Goal: Information Seeking & Learning: Learn about a topic

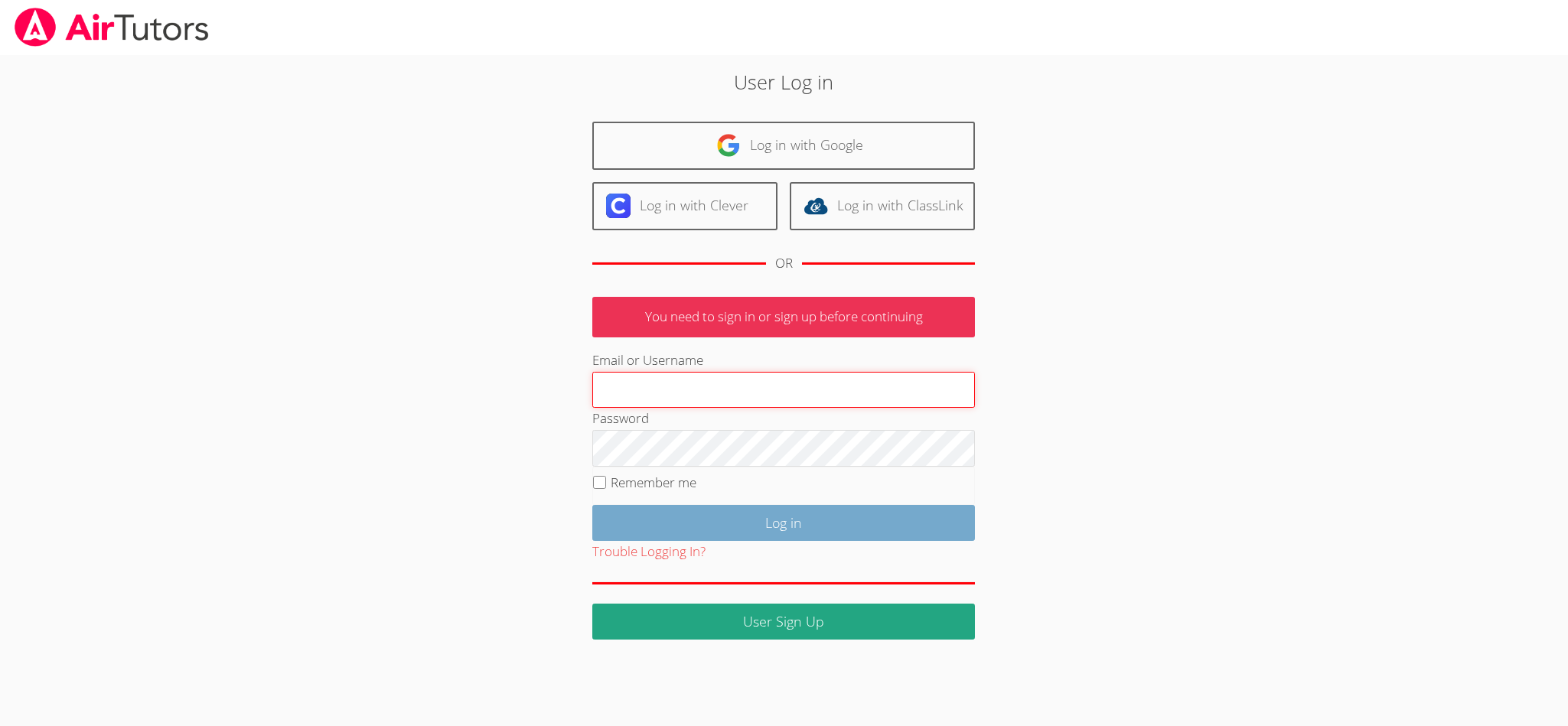
type input "[EMAIL_ADDRESS][DOMAIN_NAME]"
click at [714, 532] on input "Log in" at bounding box center [784, 523] width 382 height 36
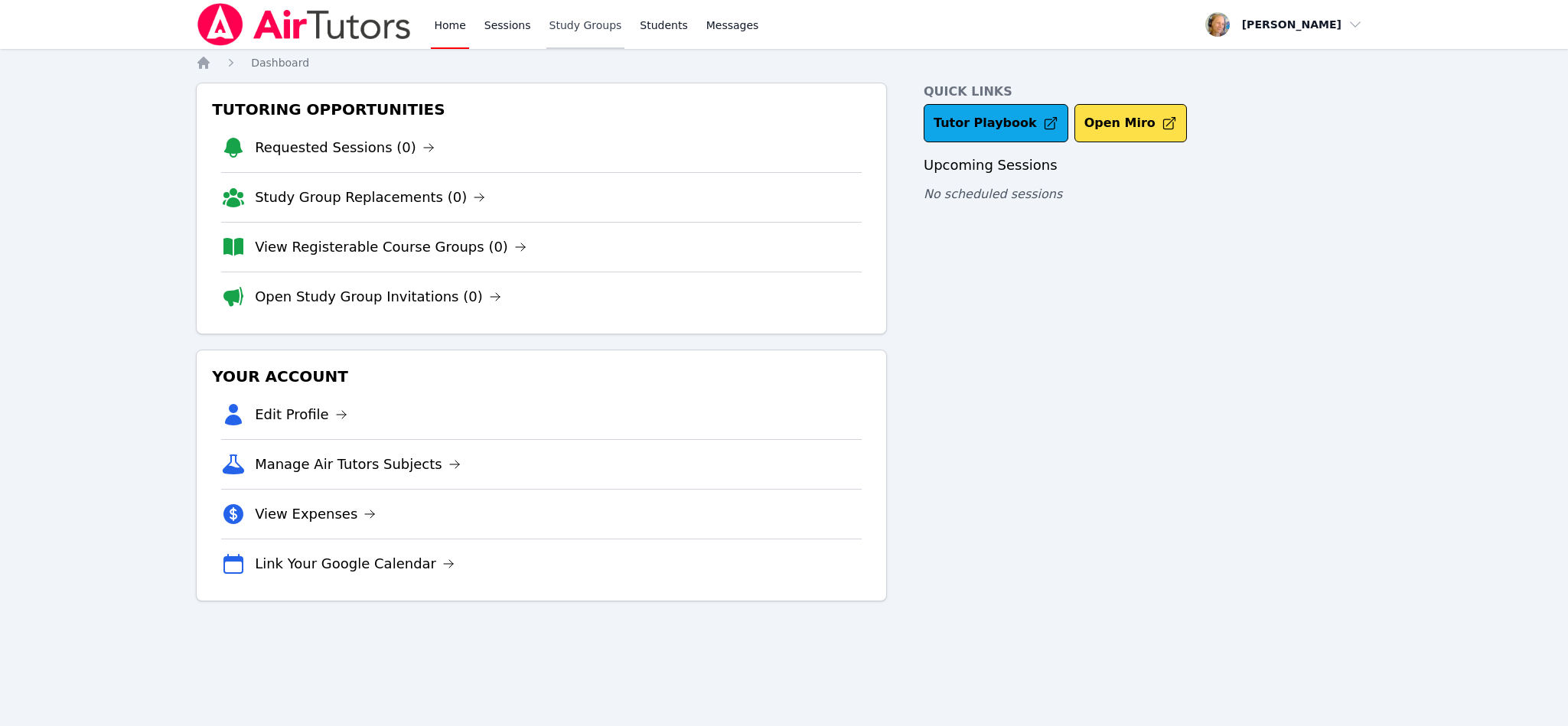
click at [570, 26] on link "Study Groups" at bounding box center [585, 24] width 79 height 49
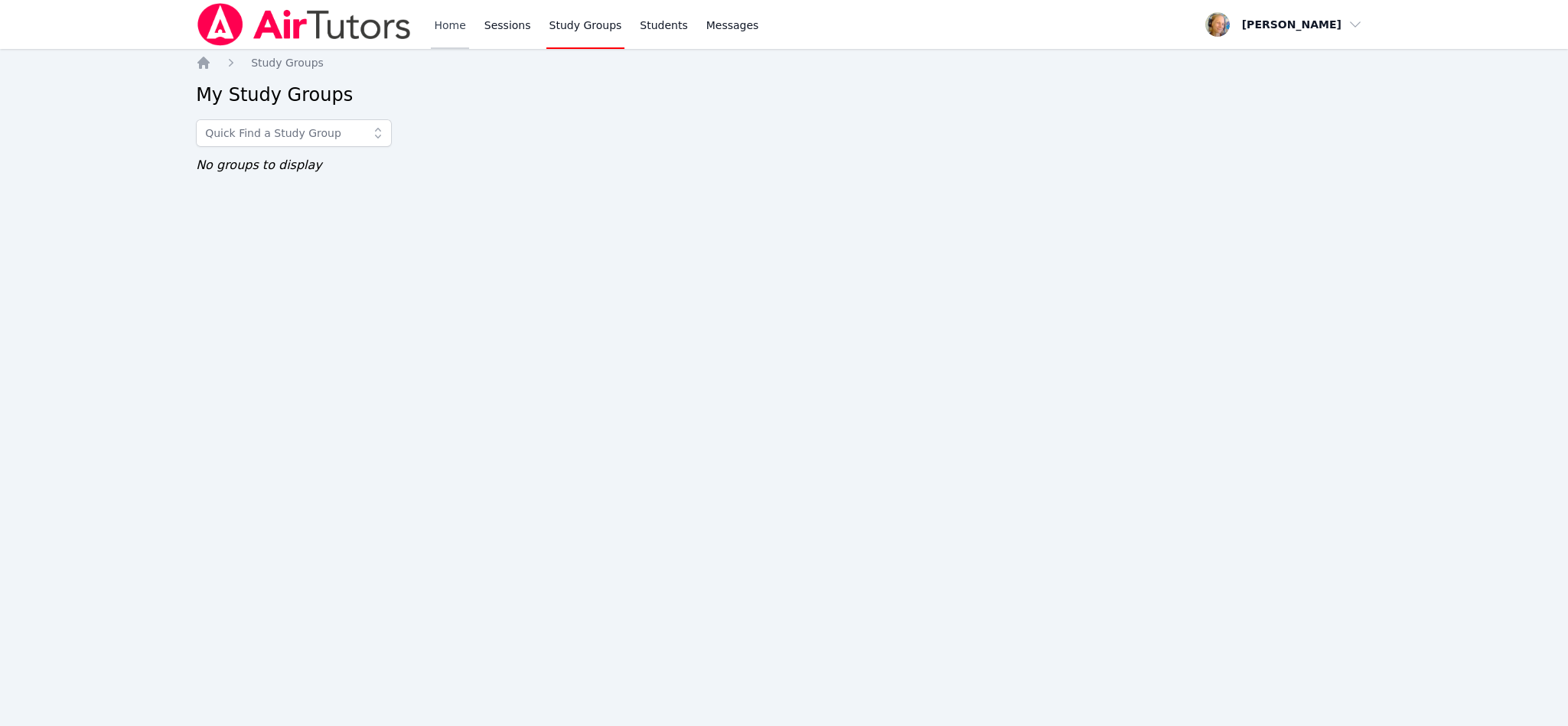
click at [432, 23] on link "Home" at bounding box center [449, 24] width 37 height 49
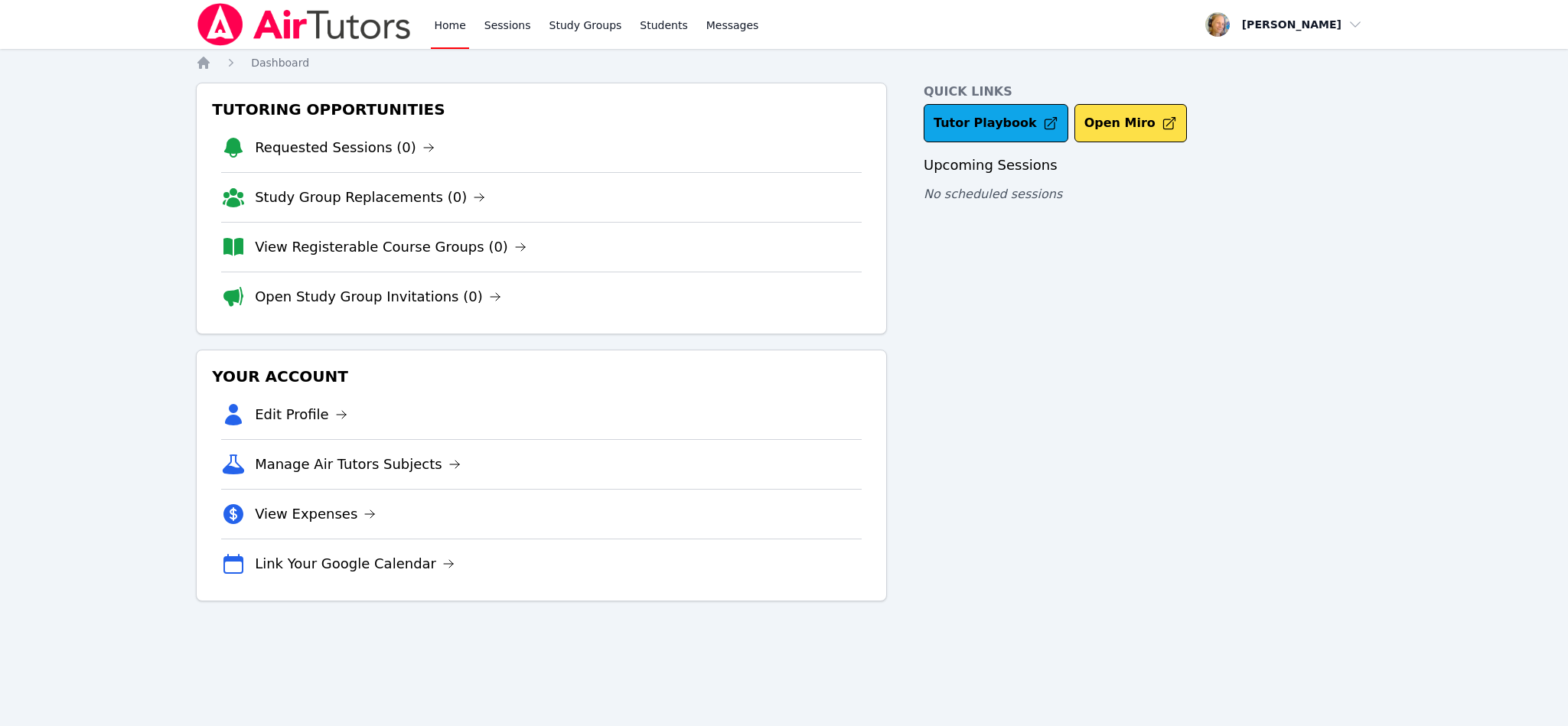
drag, startPoint x: 1566, startPoint y: 209, endPoint x: 964, endPoint y: 712, distance: 784.5
click at [443, 297] on link "Open Study Group Invitations (0)" at bounding box center [378, 297] width 247 height 21
click at [417, 243] on link "View Registerable Course Groups (0)" at bounding box center [391, 247] width 272 height 21
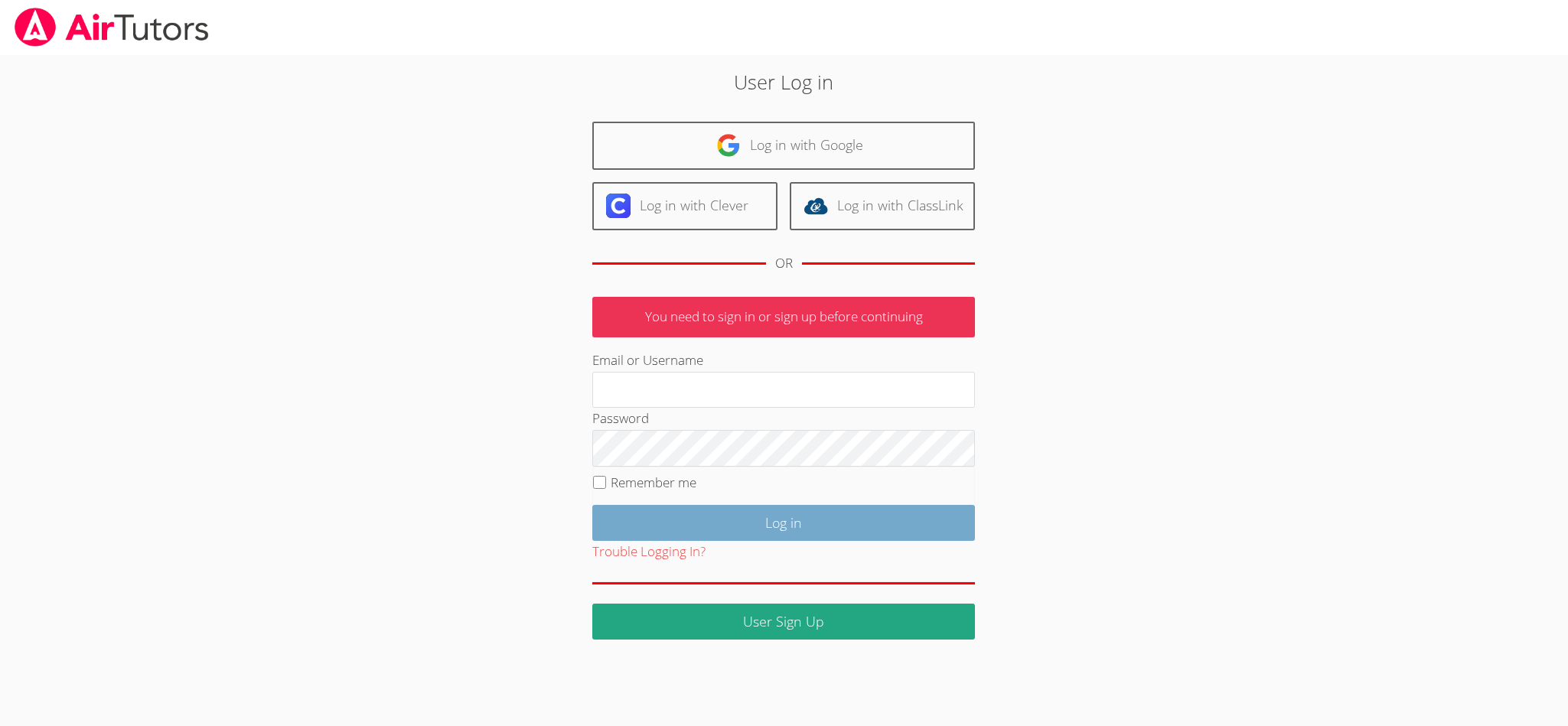
type input "[EMAIL_ADDRESS][DOMAIN_NAME]"
click at [745, 519] on input "Log in" at bounding box center [784, 523] width 382 height 36
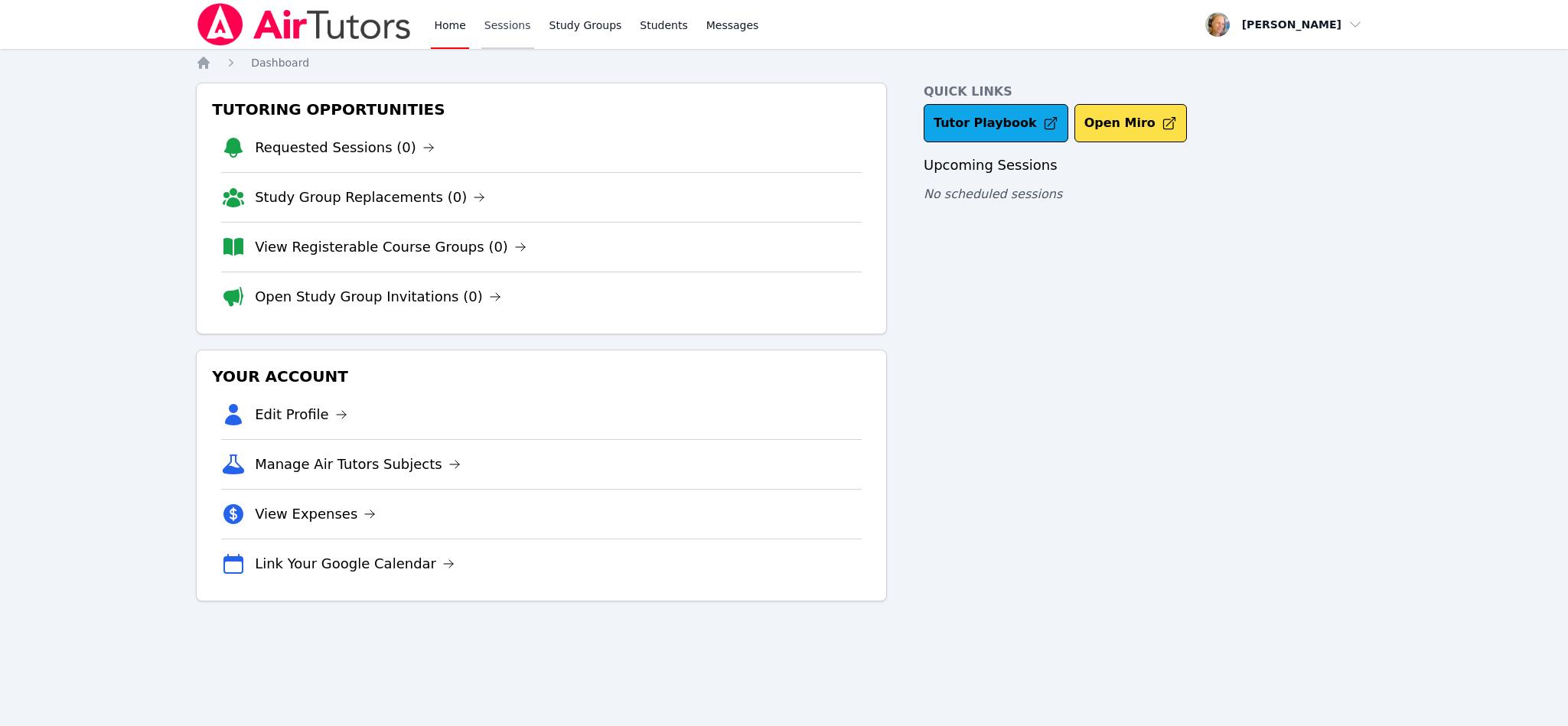
click at [508, 28] on link "Sessions" at bounding box center [507, 24] width 53 height 49
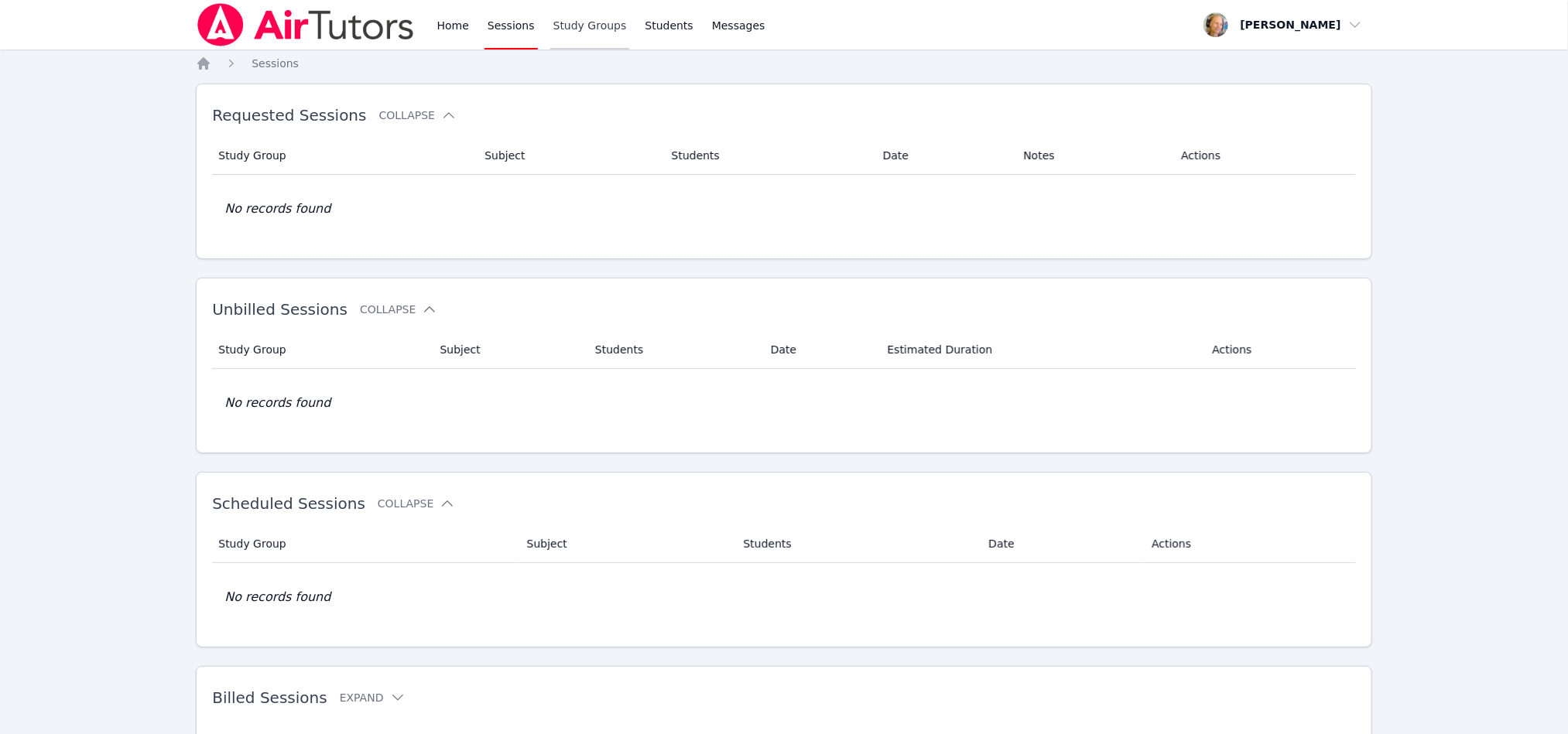
click at [598, 32] on link "Study Groups" at bounding box center [590, 25] width 80 height 49
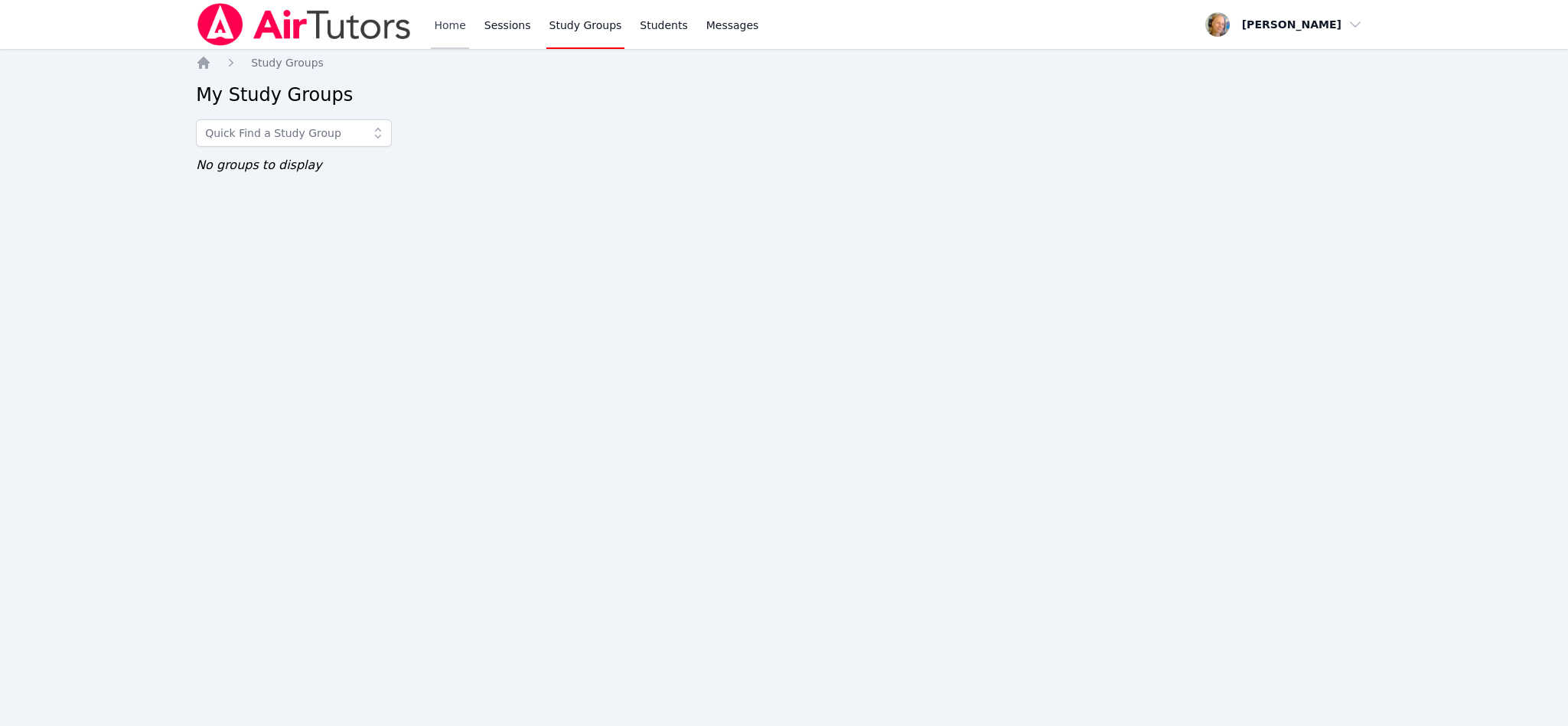
click at [446, 23] on link "Home" at bounding box center [449, 24] width 37 height 49
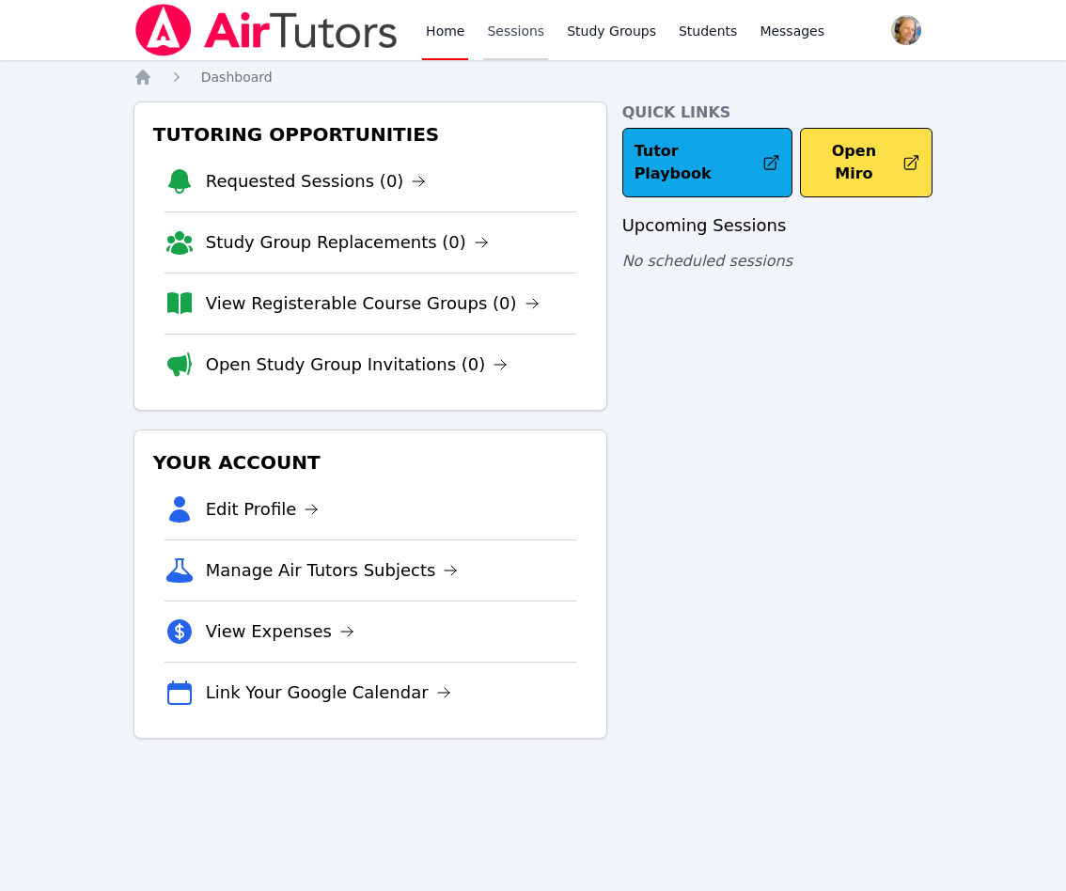
click at [502, 39] on link "Sessions" at bounding box center [515, 30] width 65 height 60
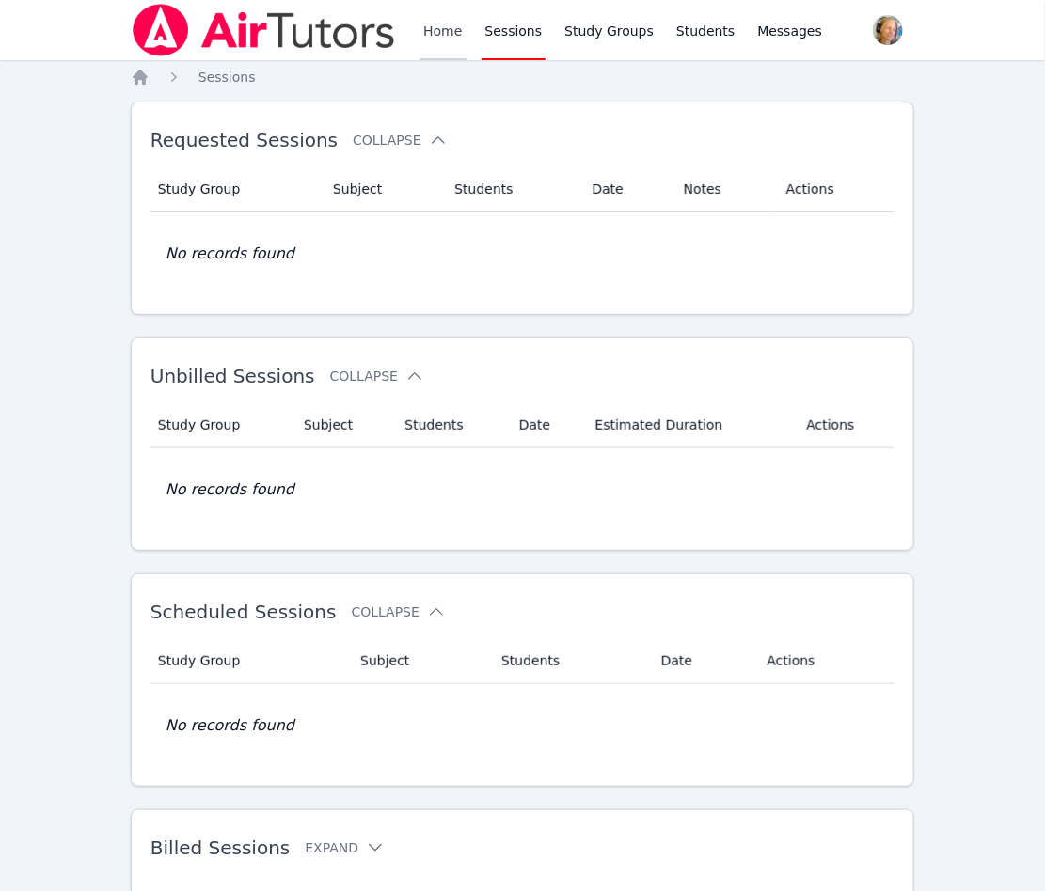
click at [443, 38] on link "Home" at bounding box center [442, 30] width 46 height 60
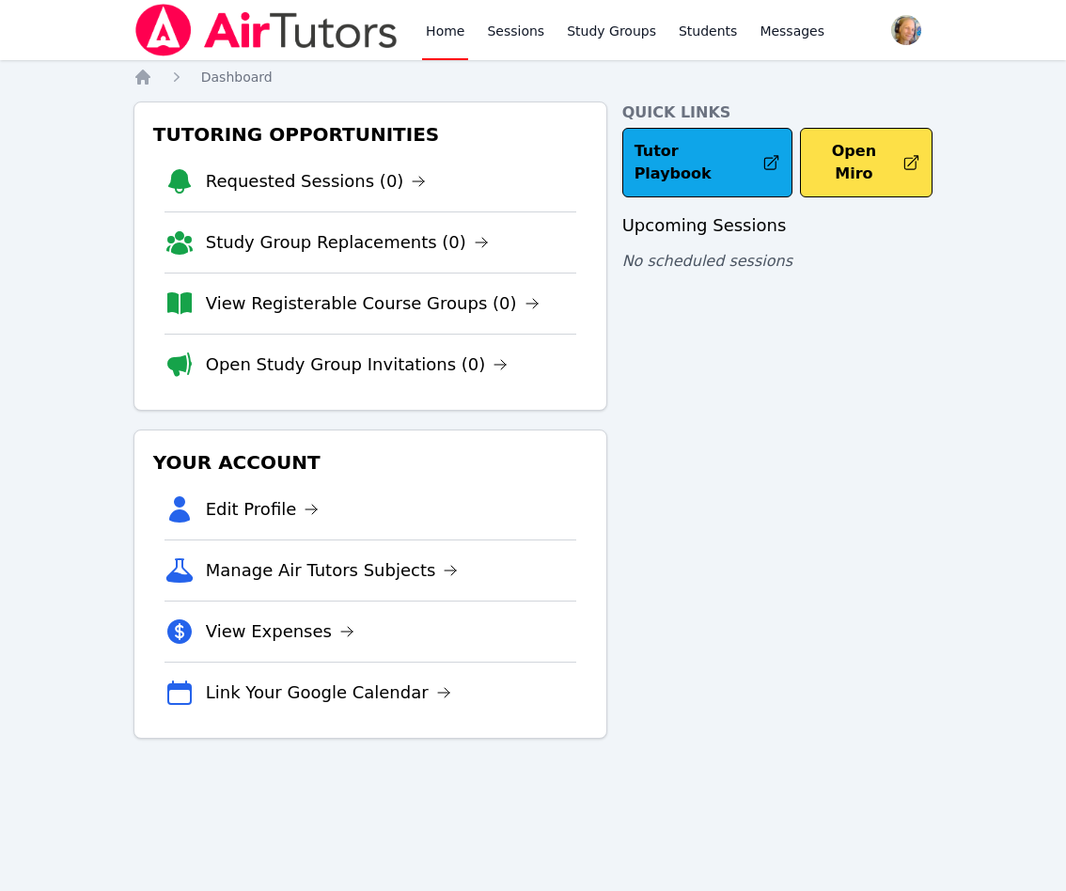
click at [908, 355] on div "Quick Links Tutor Playbook Open Miro Upcoming Sessions No scheduled sessions" at bounding box center [777, 421] width 311 height 638
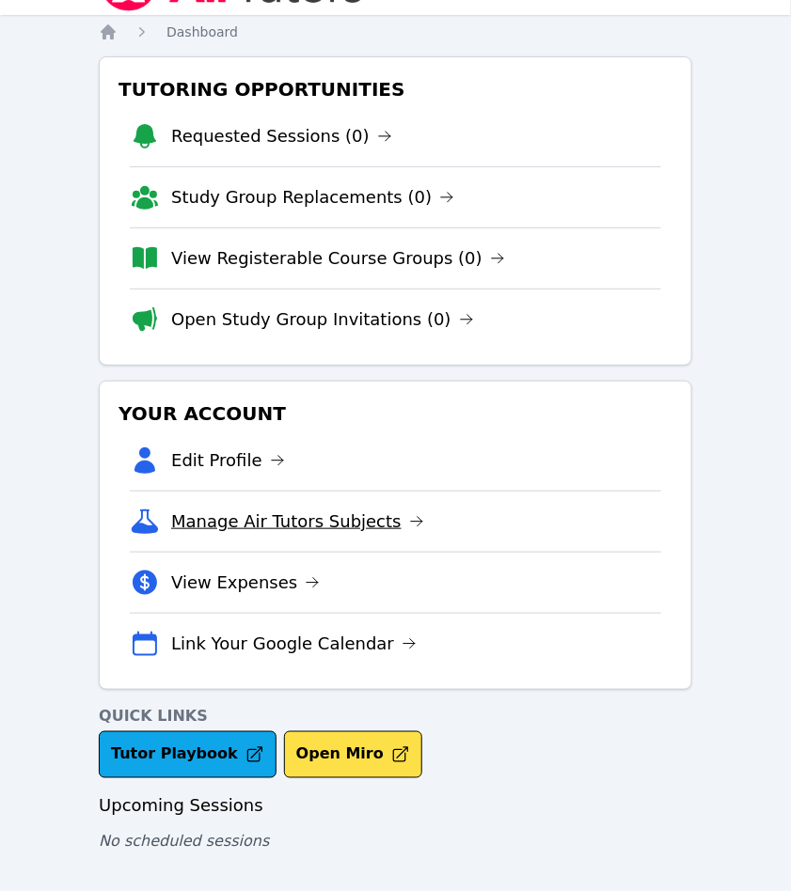
scroll to position [48, 0]
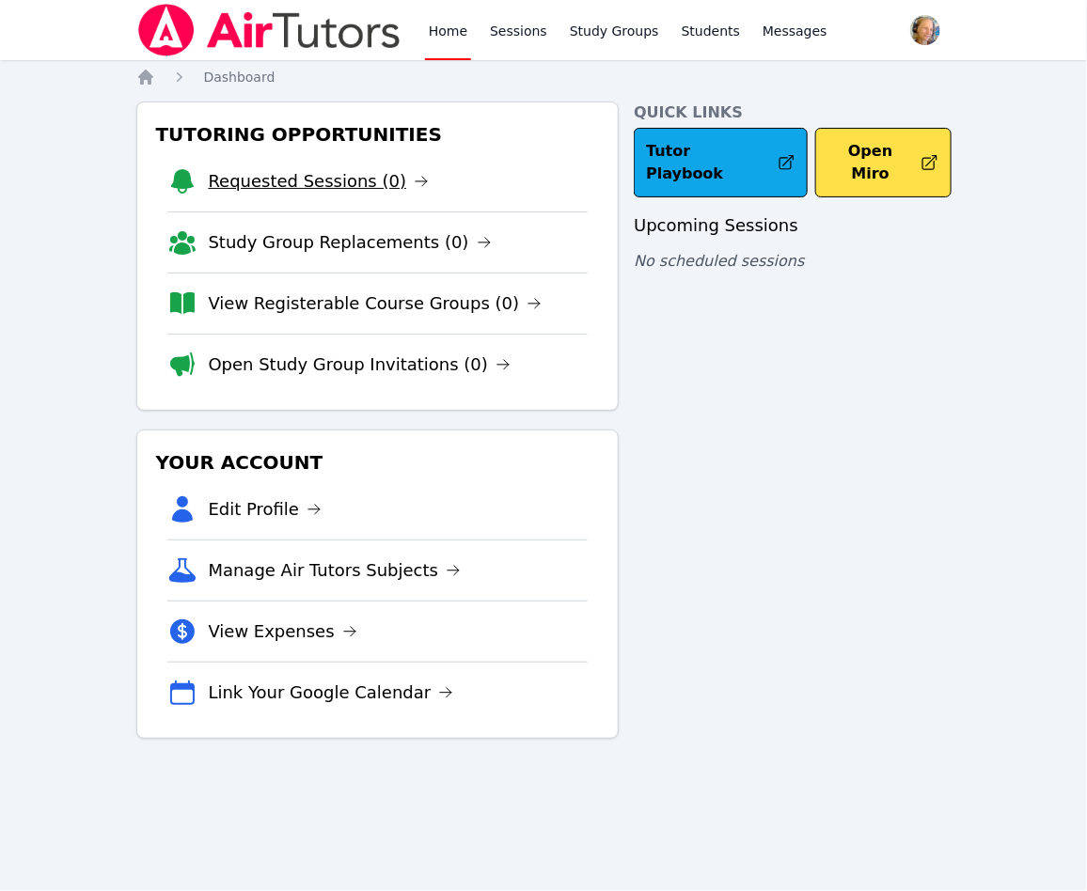
click at [300, 179] on link "Requested Sessions (0)" at bounding box center [319, 181] width 221 height 26
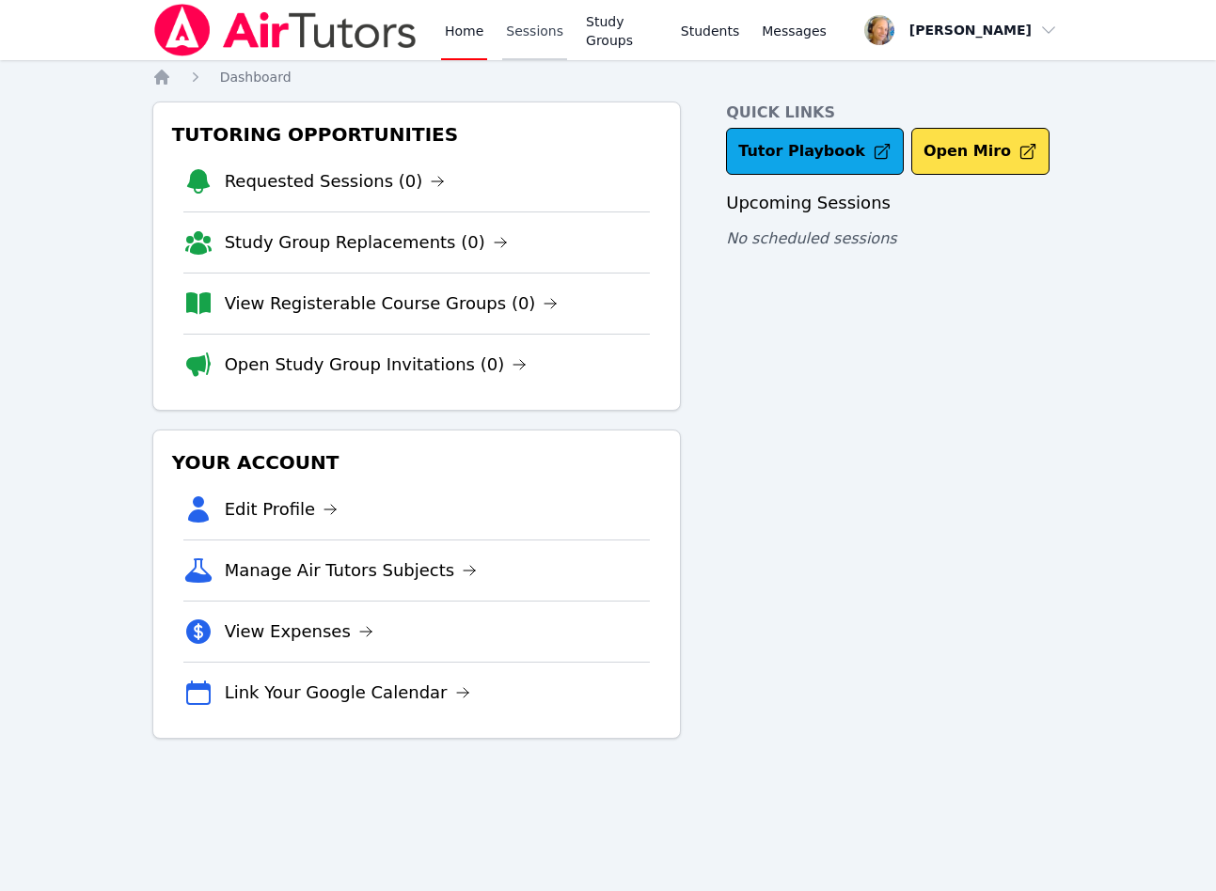
click at [543, 39] on link "Sessions" at bounding box center [534, 30] width 65 height 60
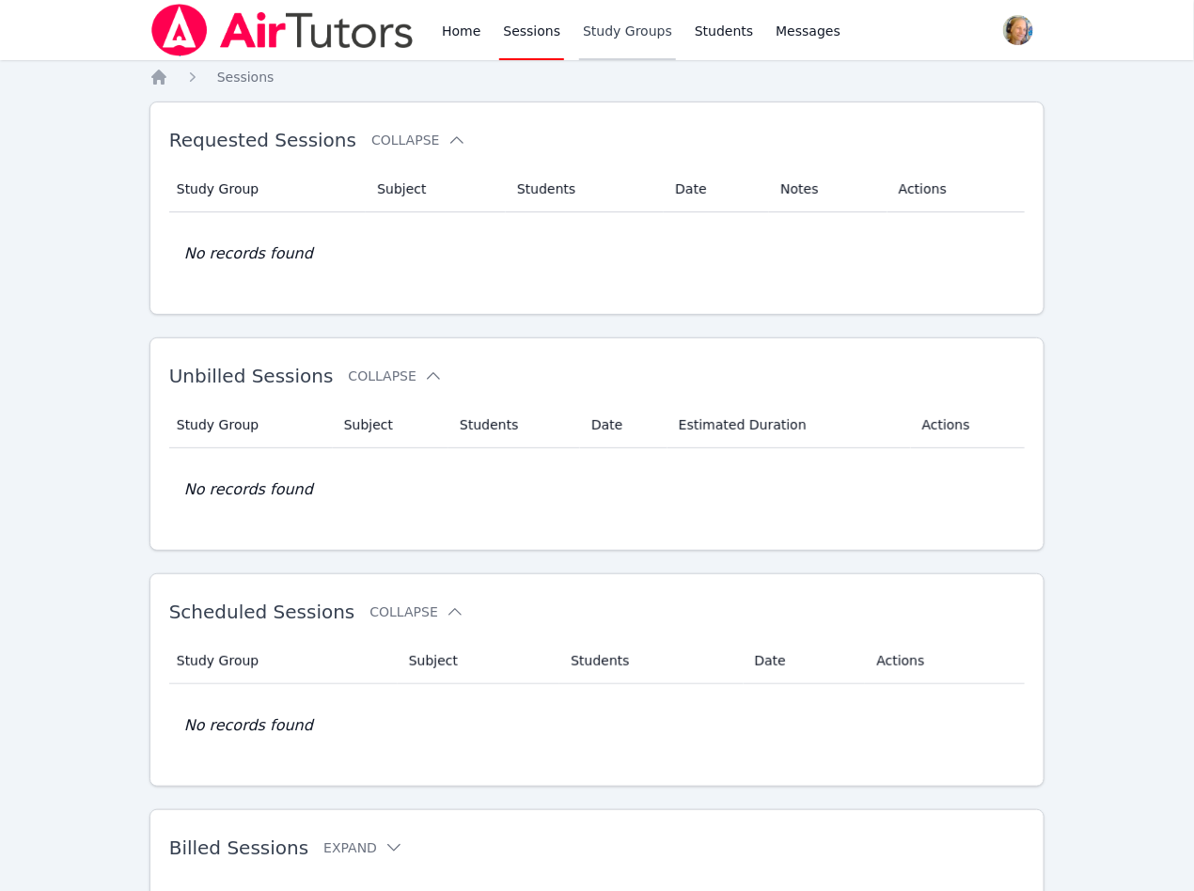
click at [641, 38] on link "Study Groups" at bounding box center [627, 30] width 97 height 60
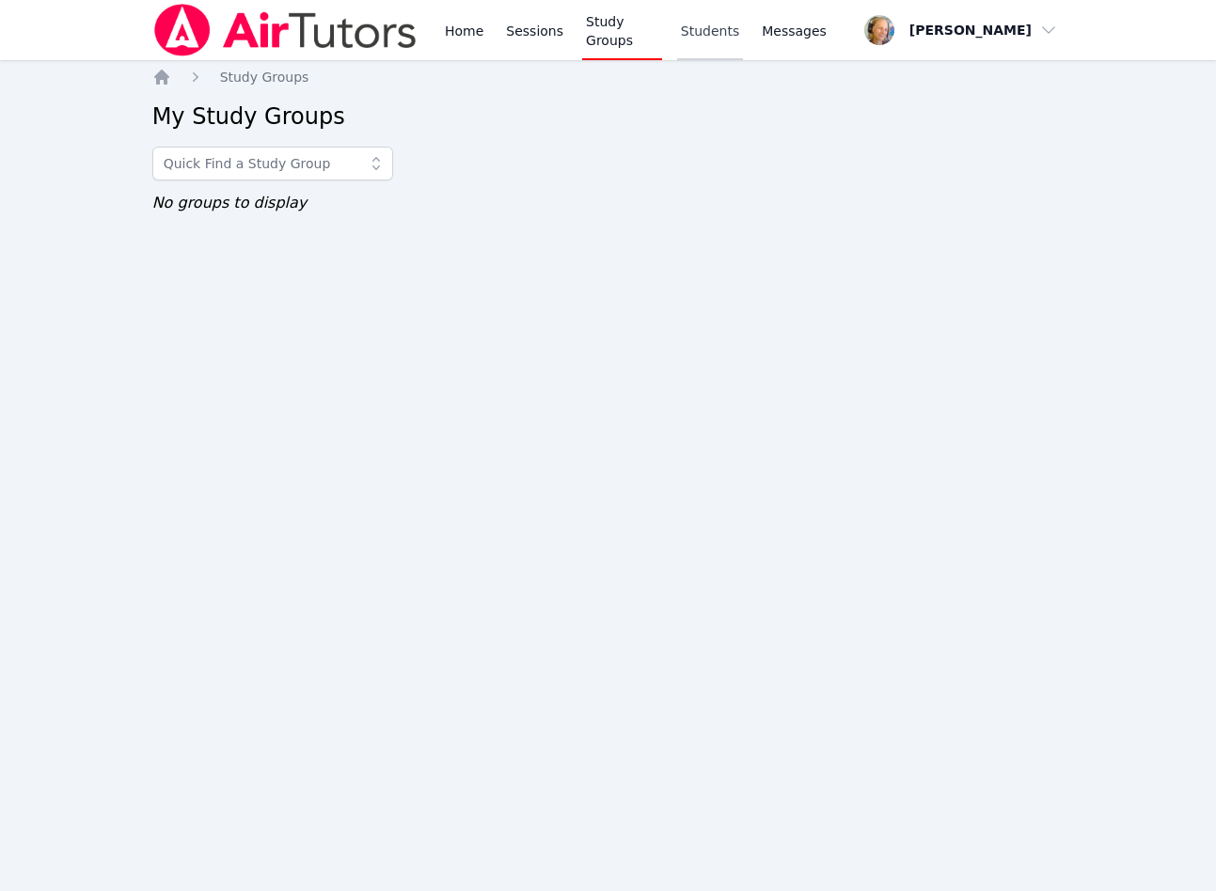
click at [703, 37] on link "Students" at bounding box center [710, 30] width 66 height 60
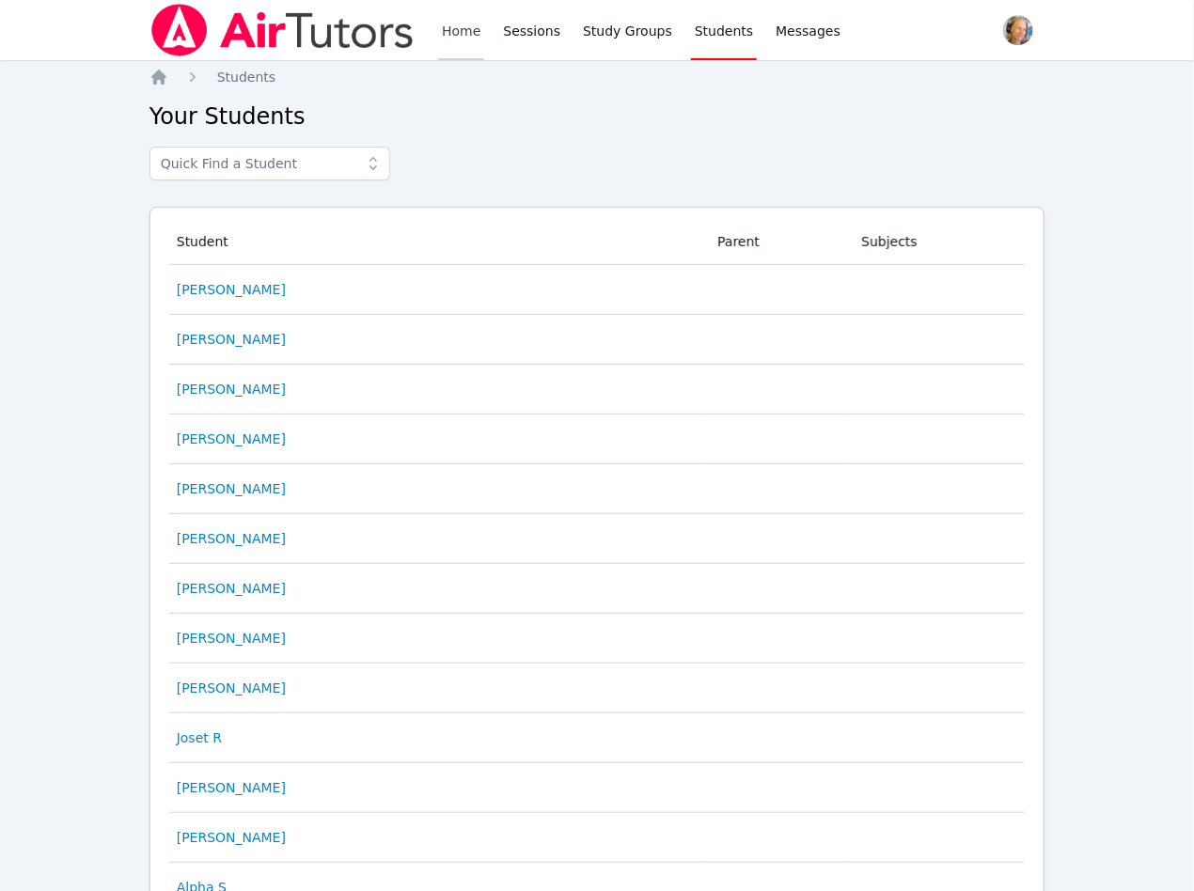
click at [461, 34] on link "Home" at bounding box center [461, 30] width 46 height 60
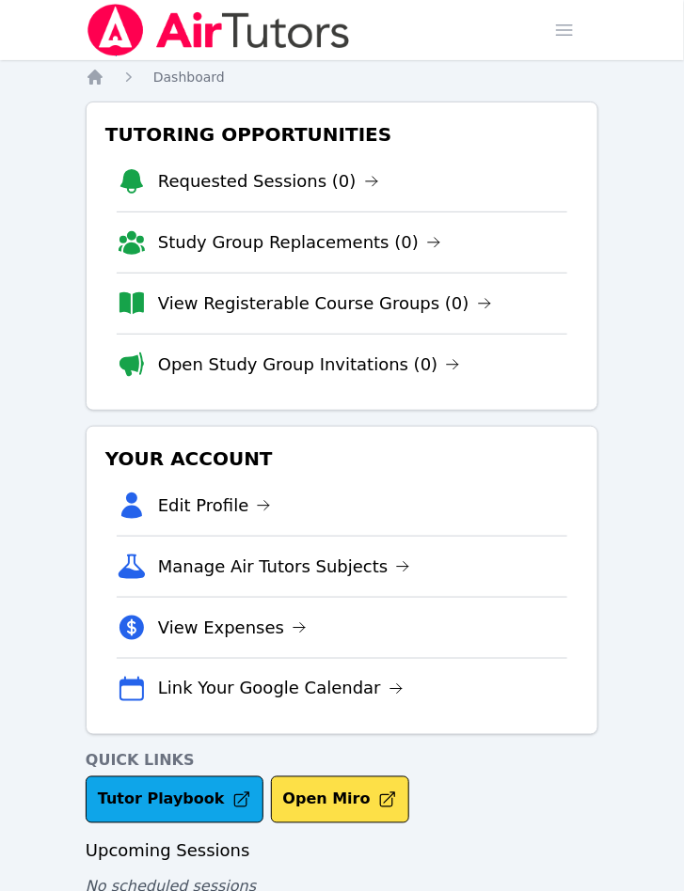
click at [291, 308] on link "View Registerable Course Groups (0)" at bounding box center [325, 304] width 334 height 26
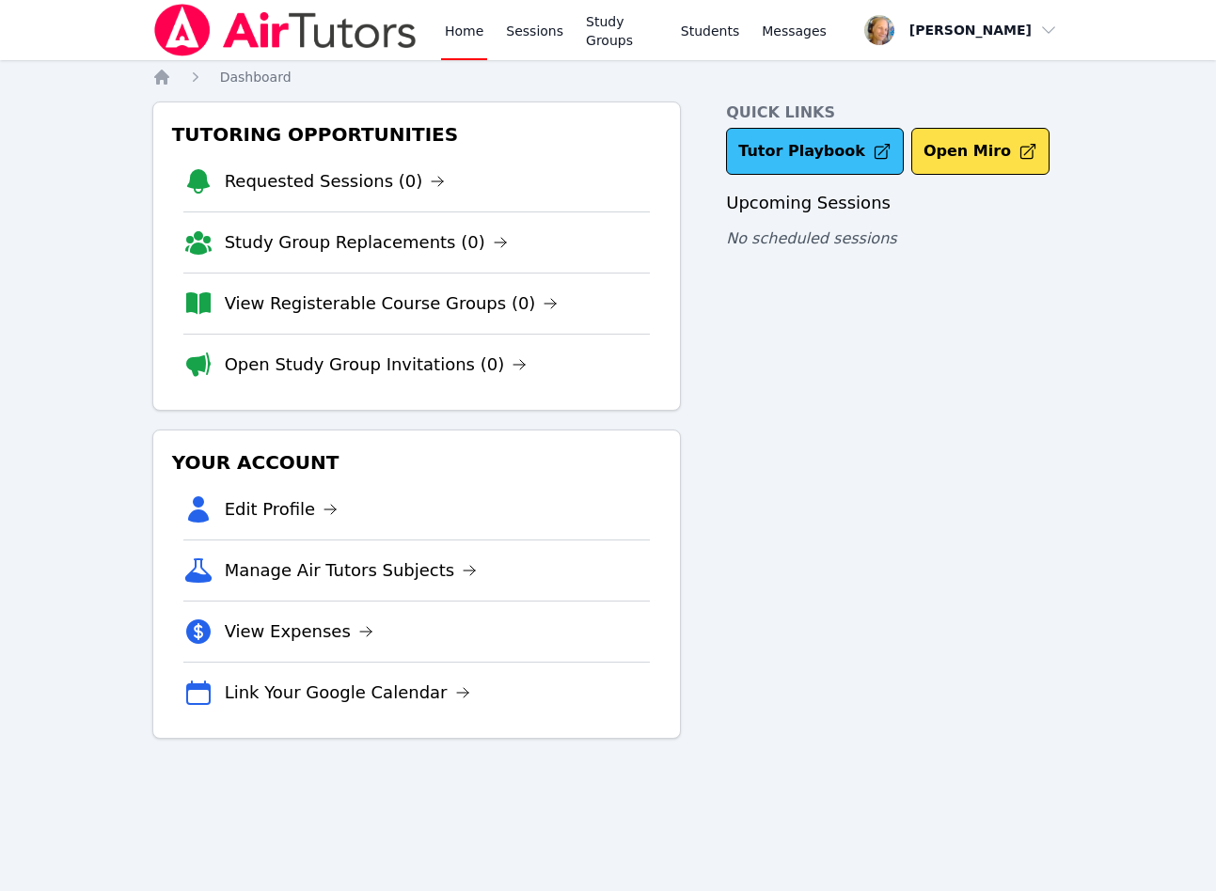
drag, startPoint x: 768, startPoint y: 139, endPoint x: 796, endPoint y: 152, distance: 31.1
click at [771, 139] on link "Tutor Playbook" at bounding box center [815, 151] width 178 height 47
